Goal: Information Seeking & Learning: Learn about a topic

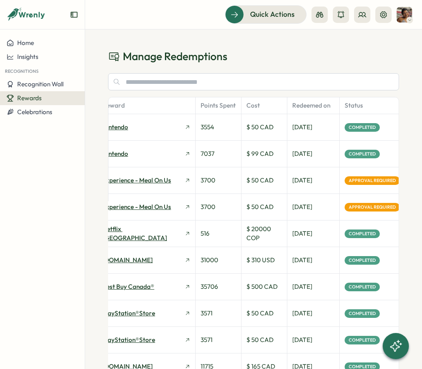
scroll to position [0, 80]
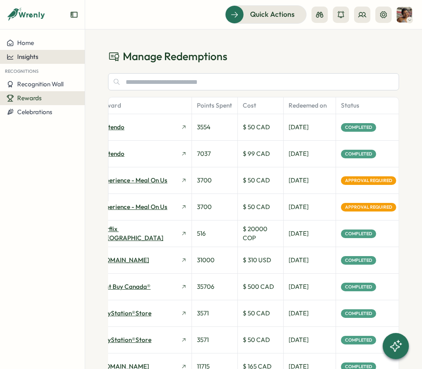
click at [35, 51] on button "Insights" at bounding box center [42, 57] width 85 height 14
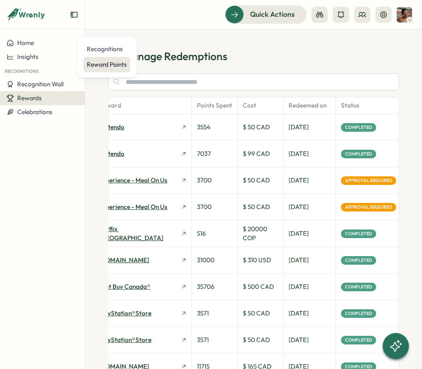
click at [102, 65] on div "Reward Points" at bounding box center [107, 64] width 40 height 9
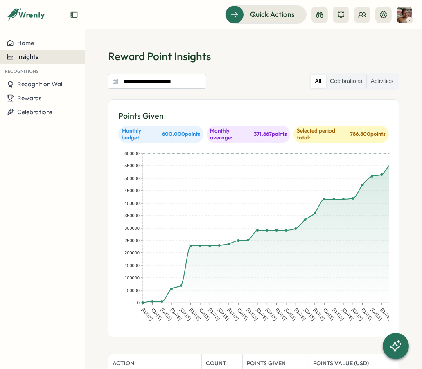
click at [24, 57] on span "Insights" at bounding box center [27, 57] width 21 height 8
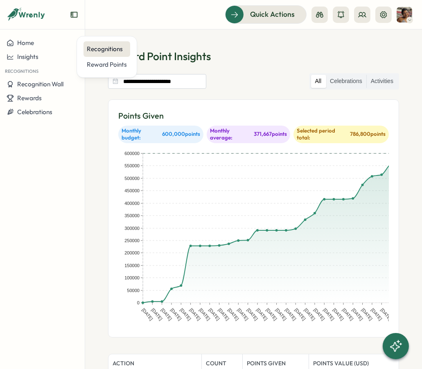
click at [113, 53] on div "Recognitions" at bounding box center [107, 49] width 47 height 16
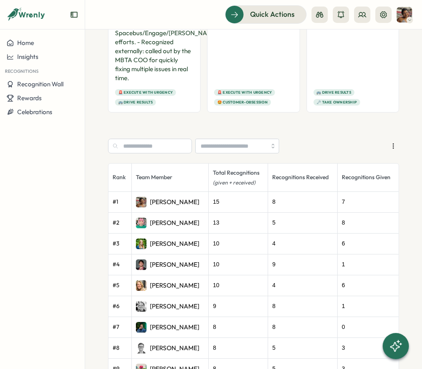
scroll to position [654, 0]
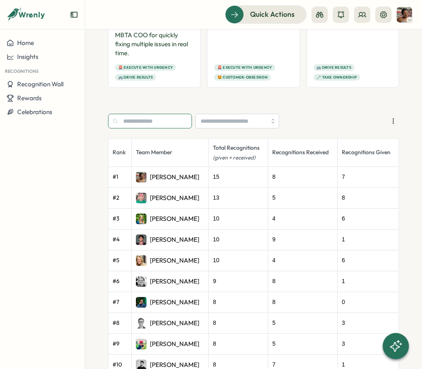
click at [149, 122] on input "text" at bounding box center [150, 121] width 84 height 15
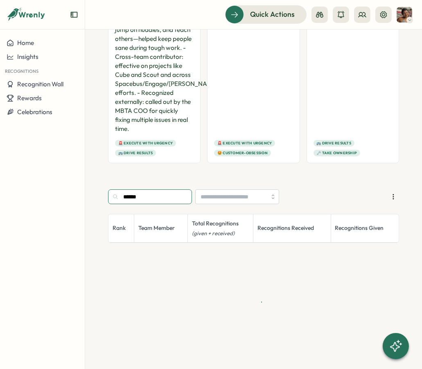
scroll to position [514, 0]
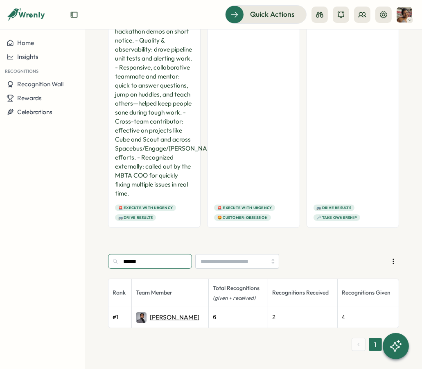
type input "******"
click at [154, 313] on p "[PERSON_NAME]" at bounding box center [175, 317] width 50 height 9
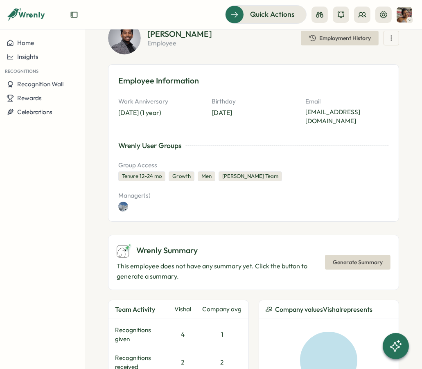
scroll to position [55, 0]
click at [391, 41] on icon "button" at bounding box center [391, 38] width 8 height 8
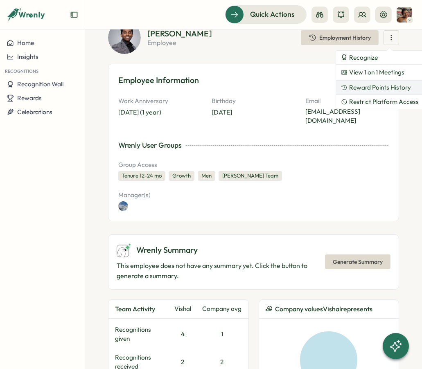
click at [377, 88] on span "Reward Points History" at bounding box center [380, 87] width 62 height 7
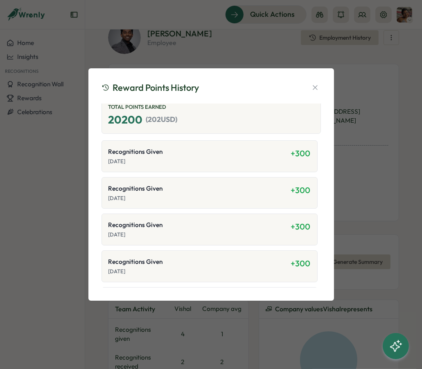
scroll to position [0, 0]
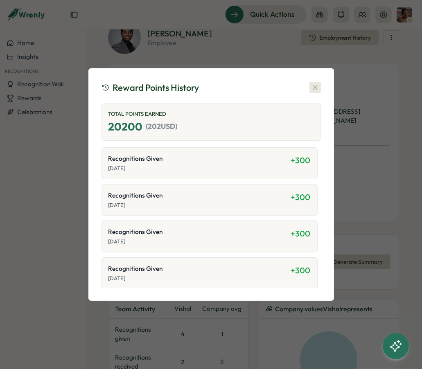
click at [312, 86] on icon "button" at bounding box center [315, 88] width 8 height 8
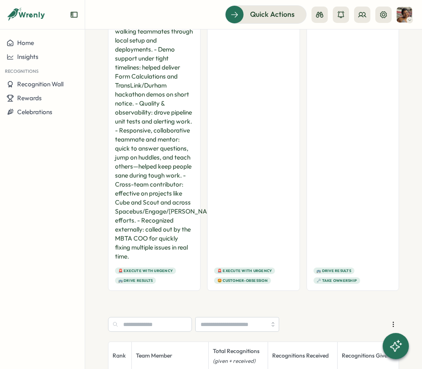
scroll to position [481, 0]
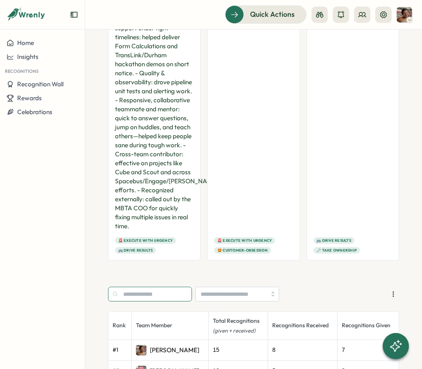
click at [150, 294] on input "text" at bounding box center [150, 294] width 84 height 15
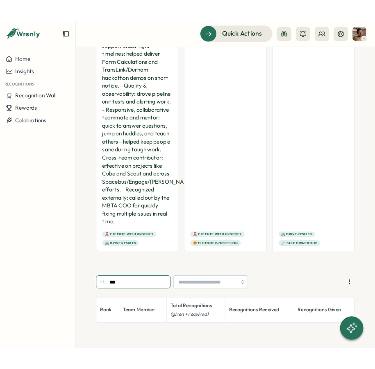
scroll to position [534, 0]
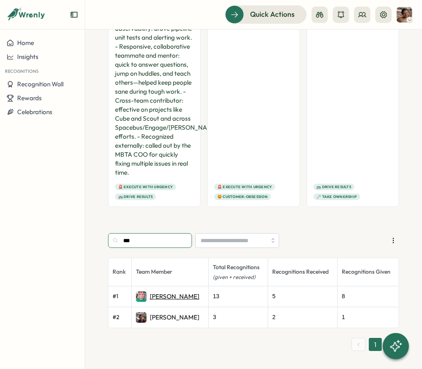
type input "***"
click at [158, 296] on p "[PERSON_NAME]" at bounding box center [175, 296] width 50 height 9
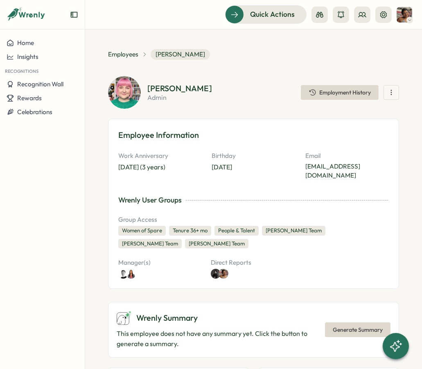
click at [395, 93] on button "button" at bounding box center [392, 92] width 16 height 15
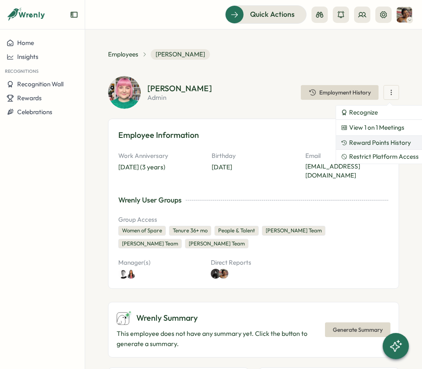
click at [368, 138] on button "Reward Points History" at bounding box center [380, 143] width 88 height 14
